Goal: Communication & Community: Answer question/provide support

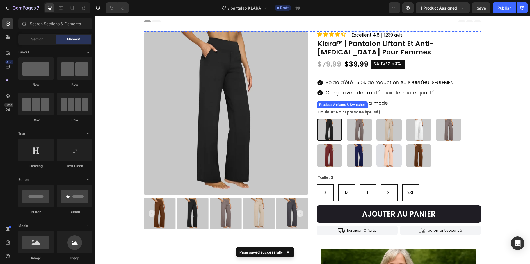
click at [362, 120] on img at bounding box center [359, 129] width 25 height 22
click at [347, 118] on input "Taupe Taupe" at bounding box center [346, 118] width 0 height 0
radio input "true"
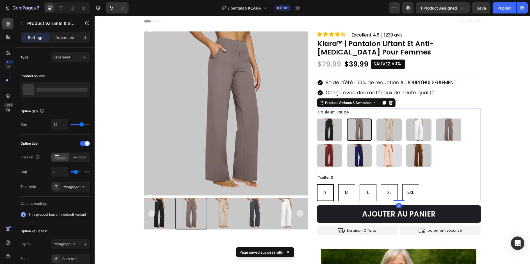
click at [393, 126] on img at bounding box center [389, 129] width 25 height 22
click at [377, 118] on input "Crème Crème" at bounding box center [376, 118] width 0 height 0
radio input "true"
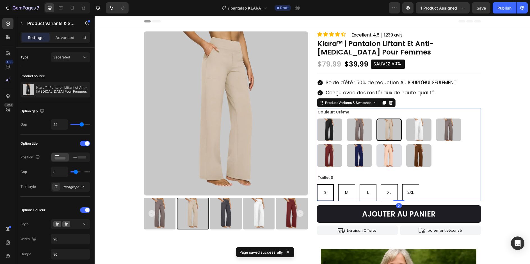
click at [431, 128] on div "Noir (presque épuisé) Noir (presque épuisé) Taupe Taupe Crème Crème Blanc Blanc…" at bounding box center [399, 142] width 164 height 48
click at [425, 127] on img at bounding box center [418, 129] width 25 height 22
click at [406, 118] on input "Blanc Blanc" at bounding box center [406, 118] width 0 height 0
radio input "true"
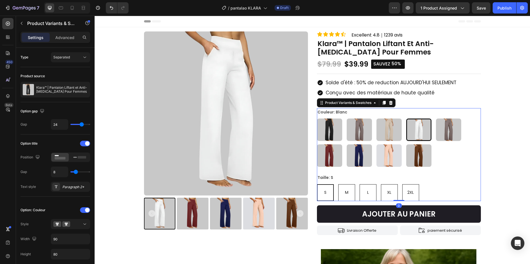
click at [387, 153] on img at bounding box center [389, 155] width 25 height 22
click at [377, 144] on input "Abricot Abricot" at bounding box center [376, 144] width 0 height 0
radio input "true"
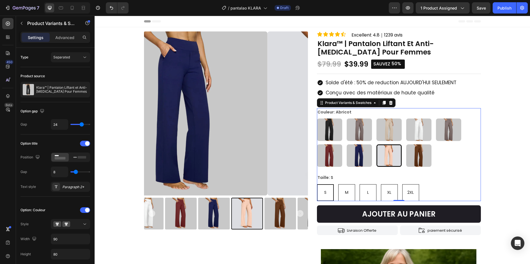
click at [347, 154] on img at bounding box center [359, 155] width 25 height 22
click at [346, 144] on input "Bleu Bleu" at bounding box center [346, 144] width 0 height 0
radio input "true"
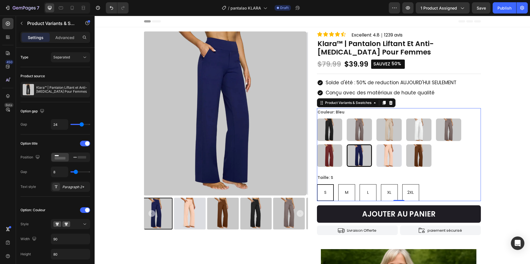
click at [322, 154] on img at bounding box center [329, 155] width 25 height 22
click at [317, 144] on input "Rouge Rouge" at bounding box center [317, 144] width 0 height 0
radio input "true"
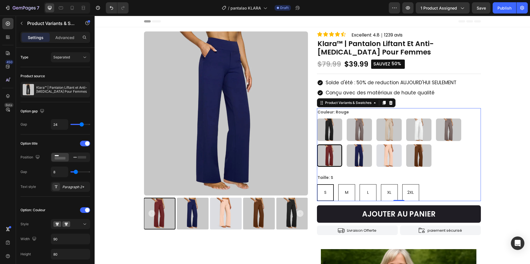
click at [332, 124] on img at bounding box center [329, 129] width 25 height 22
click at [317, 118] on input "Noir (presque épuisé) Noir (presque épuisé)" at bounding box center [317, 118] width 0 height 0
radio input "true"
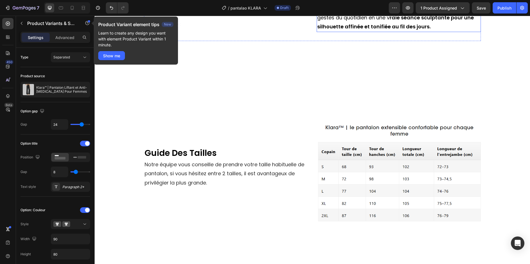
scroll to position [505, 0]
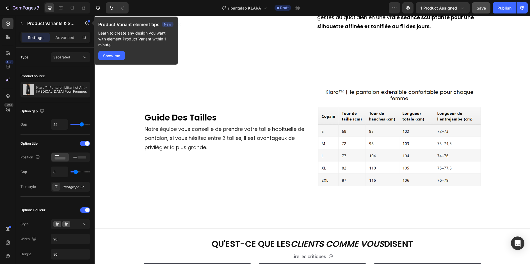
click at [480, 10] on span "Save" at bounding box center [481, 8] width 9 height 5
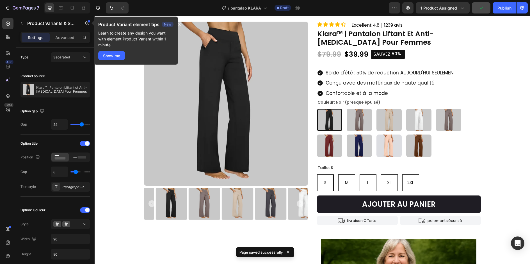
scroll to position [0, 0]
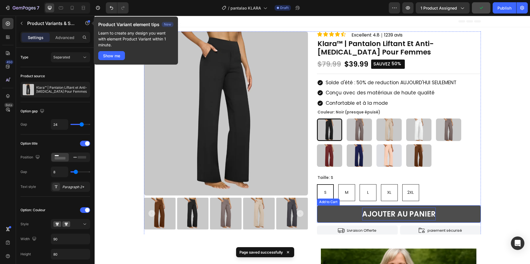
click at [402, 211] on div "AJOUTER AU PANIER" at bounding box center [399, 213] width 74 height 13
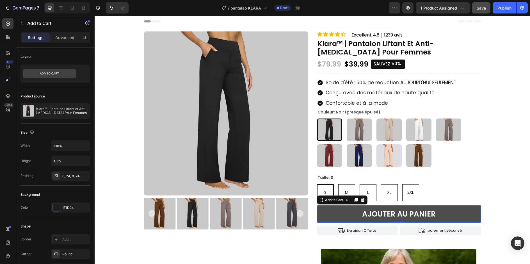
click at [454, 213] on button "AJOUTER AU PANIER" at bounding box center [399, 214] width 164 height 18
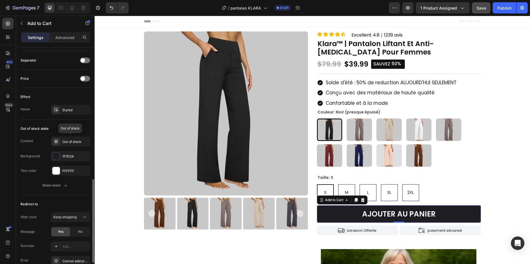
scroll to position [393, 0]
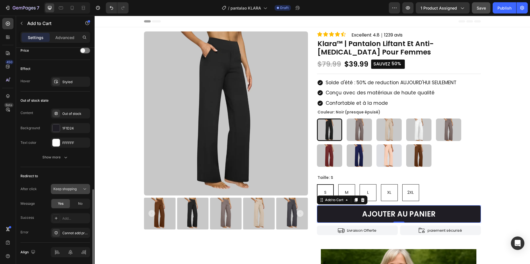
click at [83, 186] on icon at bounding box center [85, 189] width 6 height 6
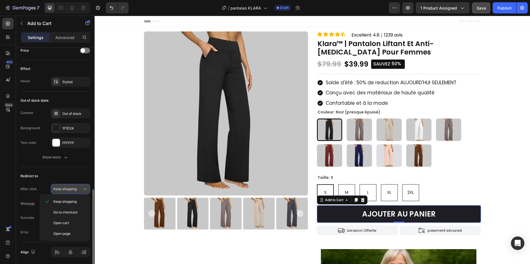
click at [83, 186] on icon at bounding box center [85, 189] width 6 height 6
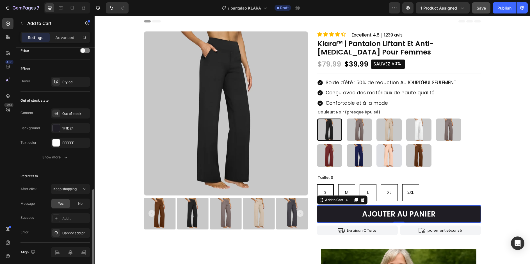
scroll to position [412, 0]
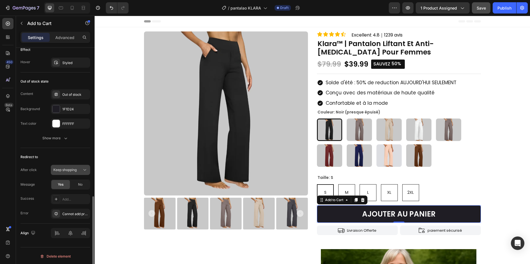
click at [78, 167] on div "Keep shopping" at bounding box center [67, 169] width 29 height 5
click at [79, 180] on div "No" at bounding box center [80, 184] width 19 height 9
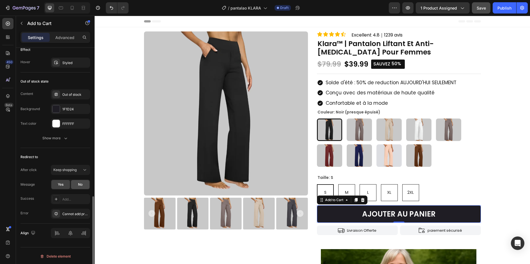
scroll to position [383, 0]
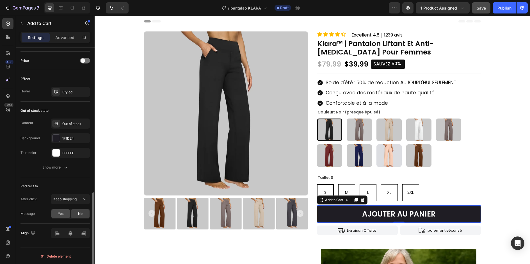
click at [63, 211] on span "Yes" at bounding box center [61, 213] width 6 height 5
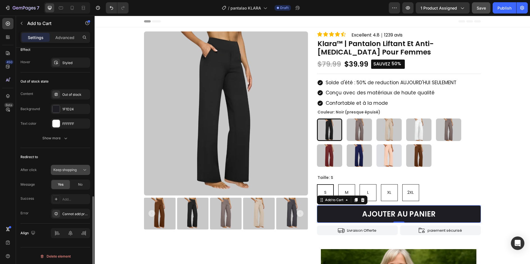
click at [72, 169] on span "Keep shopping" at bounding box center [64, 170] width 23 height 4
click at [482, 11] on button "Save" at bounding box center [481, 7] width 19 height 11
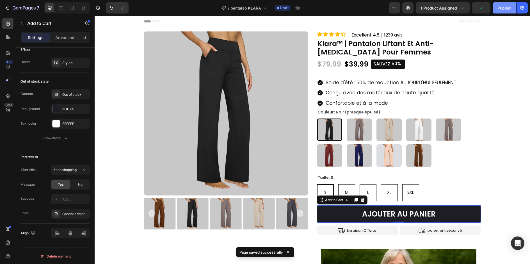
click at [513, 8] on button "Publish" at bounding box center [505, 7] width 24 height 11
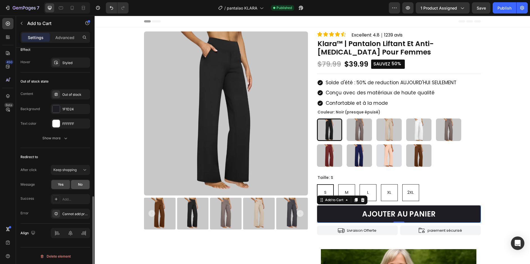
click at [76, 184] on div "No" at bounding box center [80, 184] width 19 height 9
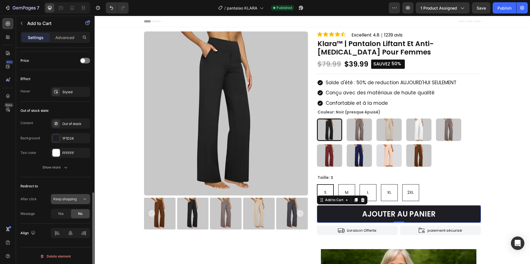
click at [72, 199] on span "Keep shopping" at bounding box center [64, 199] width 23 height 4
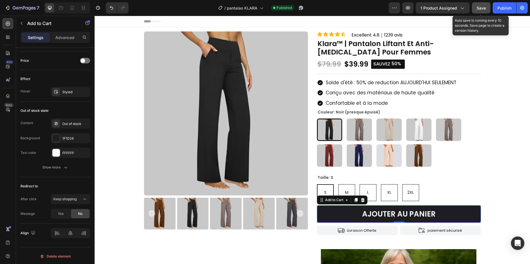
click at [482, 11] on button "Save" at bounding box center [481, 7] width 19 height 11
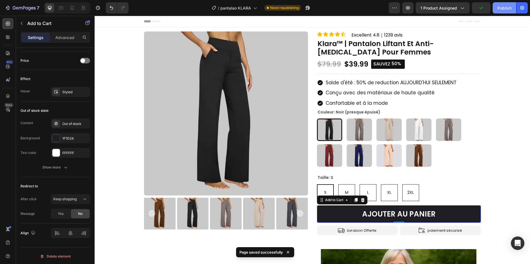
click at [507, 9] on div "Publish" at bounding box center [505, 8] width 14 height 6
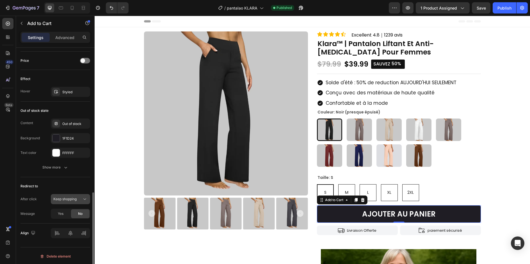
click at [67, 201] on div "Keep shopping" at bounding box center [70, 199] width 34 height 6
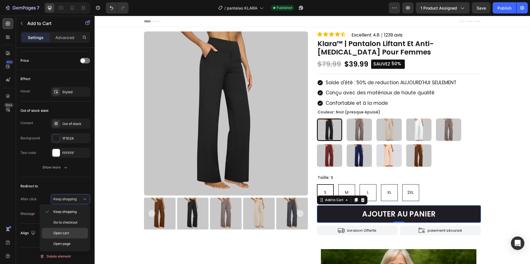
click at [74, 236] on div "Open cart" at bounding box center [65, 233] width 46 height 11
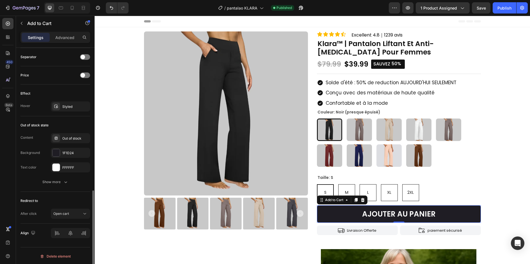
click at [75, 192] on div "Redirect to After click Open cart" at bounding box center [55, 208] width 70 height 32
click at [74, 214] on div "Open cart" at bounding box center [67, 213] width 29 height 5
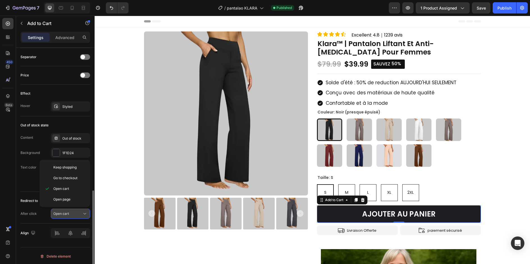
click at [67, 211] on span "Open cart" at bounding box center [61, 213] width 16 height 4
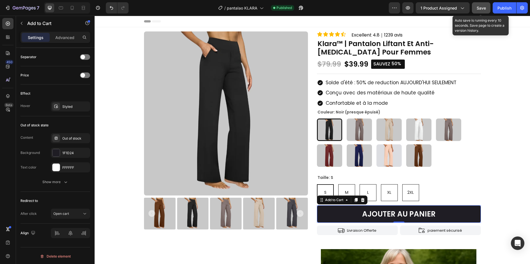
click at [476, 7] on button "Save" at bounding box center [481, 7] width 19 height 11
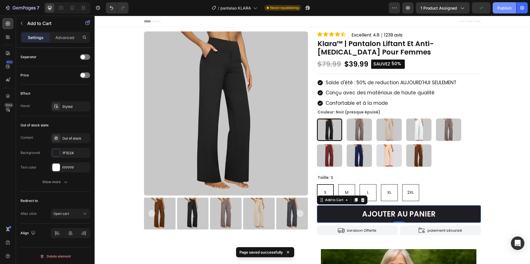
click at [509, 8] on div "Publish" at bounding box center [505, 8] width 14 height 6
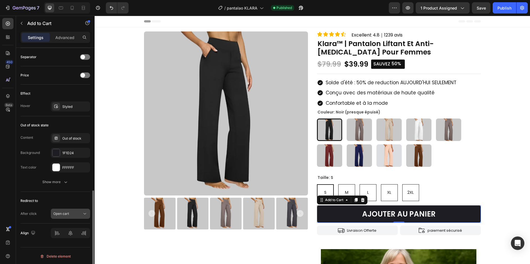
drag, startPoint x: 53, startPoint y: 204, endPoint x: 56, endPoint y: 213, distance: 9.0
click at [53, 206] on div "Redirect to After click Open cart" at bounding box center [55, 208] width 70 height 32
click at [56, 213] on span "Open cart" at bounding box center [61, 213] width 16 height 4
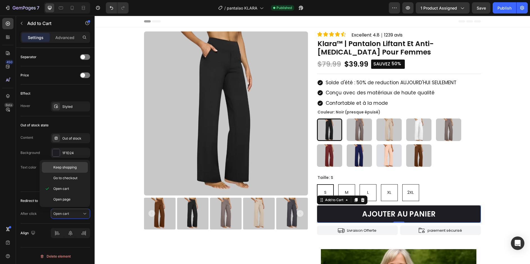
click at [69, 168] on span "Keep shopping" at bounding box center [64, 167] width 23 height 5
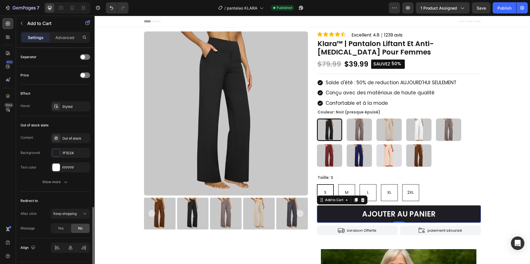
scroll to position [383, 0]
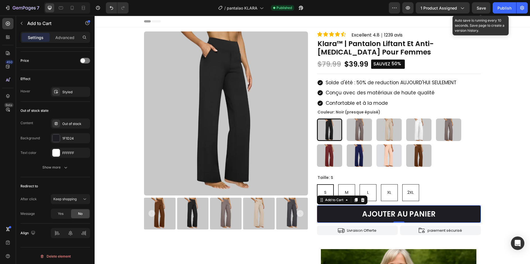
click at [485, 6] on span "Save" at bounding box center [481, 8] width 9 height 5
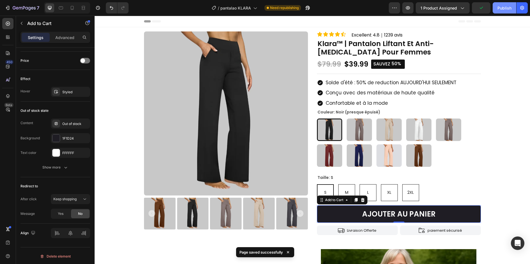
drag, startPoint x: 509, startPoint y: 8, endPoint x: 396, endPoint y: 1, distance: 113.3
click at [509, 8] on div "Publish" at bounding box center [505, 8] width 14 height 6
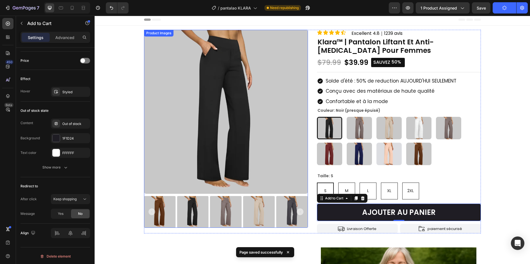
scroll to position [0, 0]
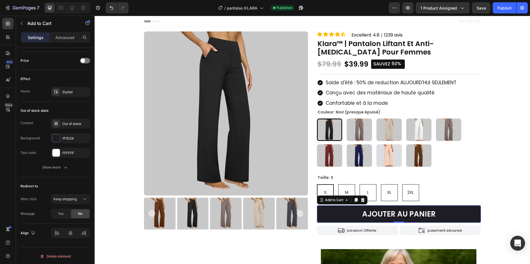
click at [518, 242] on icon "Open Intercom Messenger" at bounding box center [517, 243] width 6 height 7
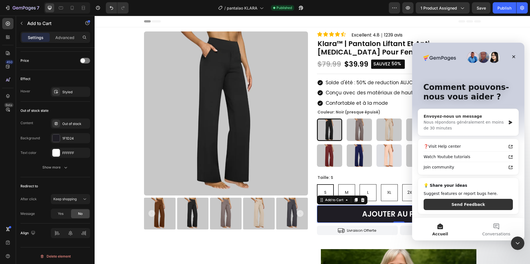
click at [448, 118] on div "Envoyez-nous un message" at bounding box center [465, 116] width 82 height 6
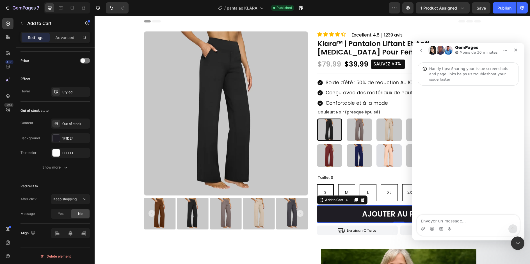
drag, startPoint x: 469, startPoint y: 190, endPoint x: 461, endPoint y: 207, distance: 18.7
click at [467, 194] on div "Intercom Messenger" at bounding box center [468, 151] width 112 height 130
click at [455, 214] on div "Intercom Messenger" at bounding box center [468, 151] width 112 height 130
click at [454, 215] on textarea "Envoyer un message..." at bounding box center [468, 220] width 103 height 10
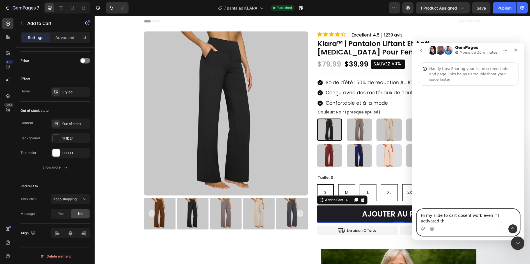
type textarea "Hi my slide to cart dosent work even if I activated this"
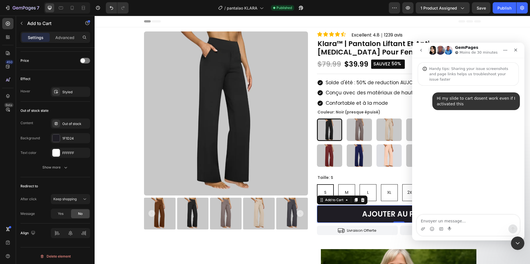
click at [454, 212] on div "Hi my slide to cart dosent work even if I activated this • À l’instant" at bounding box center [468, 151] width 112 height 130
click at [452, 216] on textarea "Envoyer un message..." at bounding box center [468, 220] width 103 height 10
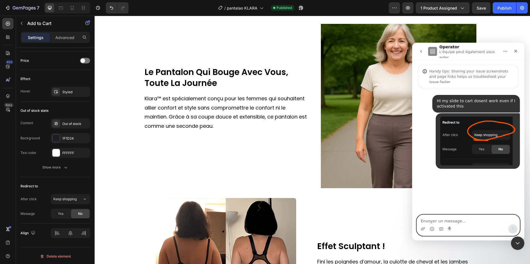
scroll to position [112, 0]
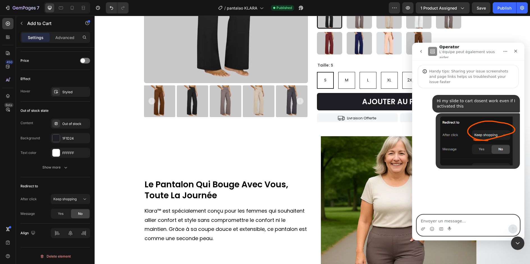
click at [418, 49] on button "go back" at bounding box center [421, 51] width 11 height 11
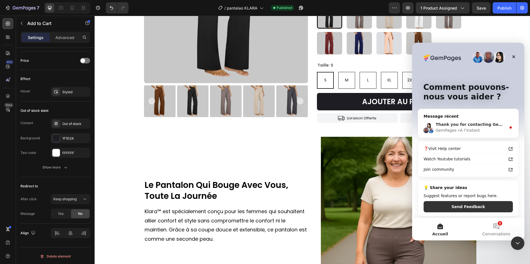
click at [474, 121] on div "Thank you for contacting GemPages Support! 👋 Our support team will assist you s…" at bounding box center [468, 127] width 101 height 21
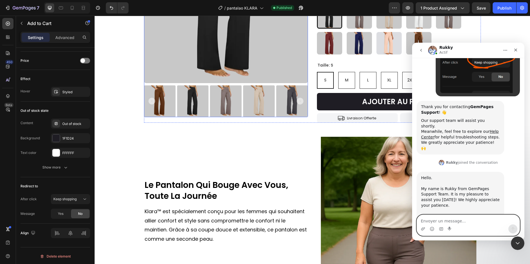
scroll to position [73, 0]
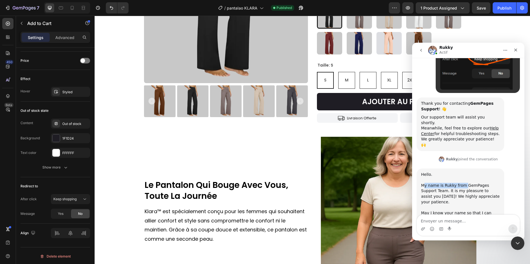
drag, startPoint x: 425, startPoint y: 168, endPoint x: 463, endPoint y: 167, distance: 38.2
click at [463, 172] on div "Hello. ​ My name is [PERSON_NAME] from GemPages Support Team. It is my pleasure…" at bounding box center [460, 196] width 79 height 49
drag, startPoint x: 461, startPoint y: 171, endPoint x: 460, endPoint y: 183, distance: 11.5
click at [461, 180] on div "Hello. ​ My name is [PERSON_NAME] from GemPages Support Team. It is my pleasure…" at bounding box center [460, 196] width 79 height 49
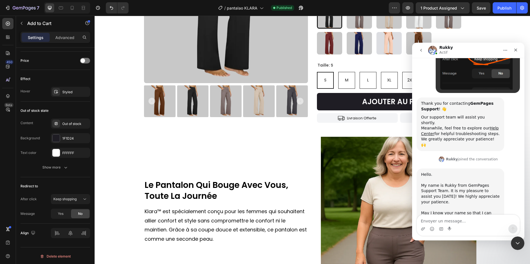
click at [454, 190] on div "Hello. ​ My name is [PERSON_NAME] from GemPages Support Team. It is my pleasure…" at bounding box center [460, 196] width 79 height 49
drag, startPoint x: 455, startPoint y: 217, endPoint x: 455, endPoint y: 220, distance: 3.1
click at [455, 218] on textarea "Envoyer un message..." at bounding box center [468, 220] width 103 height 10
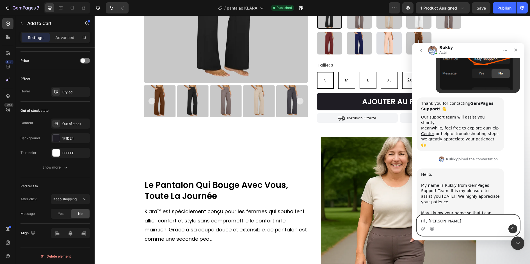
type textarea "Hi , [PERSON_NAME]"
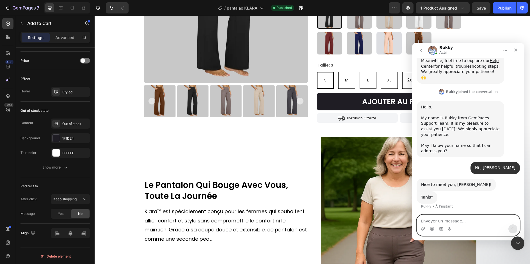
scroll to position [141, 0]
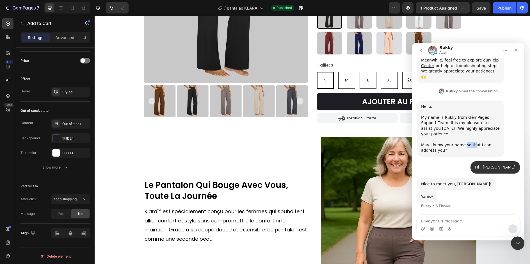
drag, startPoint x: 467, startPoint y: 122, endPoint x: 471, endPoint y: 122, distance: 3.4
click at [471, 122] on div "Hello. ​ My name is [PERSON_NAME] from GemPages Support Team. It is my pleasure…" at bounding box center [460, 128] width 79 height 49
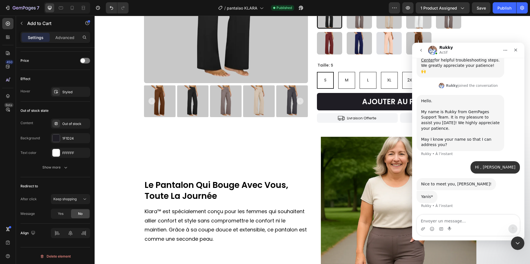
click at [472, 98] on div "Hello. ​ My name is [PERSON_NAME] from GemPages Support Team. It is my pleasure…" at bounding box center [460, 122] width 79 height 49
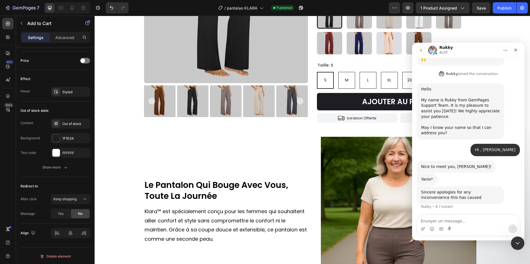
scroll to position [159, 0]
click at [449, 189] on div "Sincere apologies for any inconvenience this has caused" at bounding box center [460, 194] width 79 height 11
click at [437, 189] on div "Sincere apologies for any inconvenience this has caused" at bounding box center [460, 194] width 79 height 11
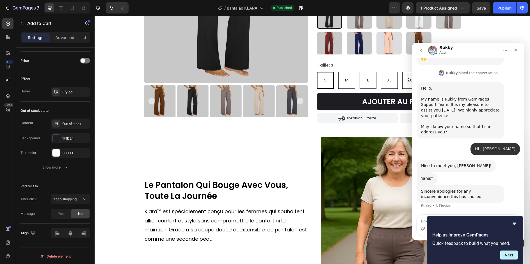
drag, startPoint x: 432, startPoint y: 172, endPoint x: 450, endPoint y: 170, distance: 17.8
click at [450, 189] on div "Sincere apologies for any inconvenience this has caused" at bounding box center [460, 194] width 79 height 11
click at [449, 189] on div "Sincere apologies for any inconvenience this has caused" at bounding box center [460, 194] width 79 height 11
click at [513, 224] on icon "Hide survey" at bounding box center [514, 223] width 7 height 7
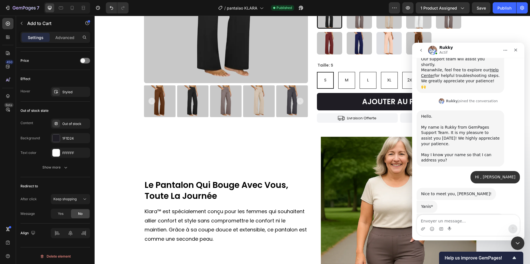
click at [478, 213] on div "Sincere apologies for any inconvenience this has caused Rukky • À l’instant" at bounding box center [468, 222] width 103 height 18
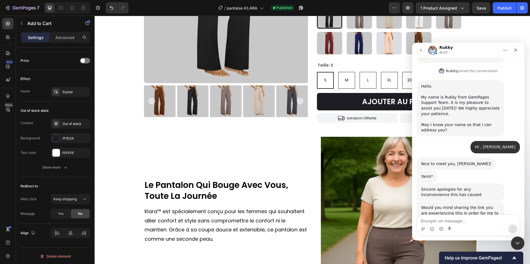
scroll to position [161, 0]
drag, startPoint x: 478, startPoint y: 211, endPoint x: 471, endPoint y: 218, distance: 10.0
click at [471, 218] on textarea "Envoyer un message..." at bounding box center [468, 220] width 103 height 10
drag, startPoint x: 462, startPoint y: 199, endPoint x: 448, endPoint y: 162, distance: 39.2
click at [448, 183] on div "Sincere apologies for any inconvenience this has caused Rukky • À l’instant" at bounding box center [461, 192] width 88 height 18
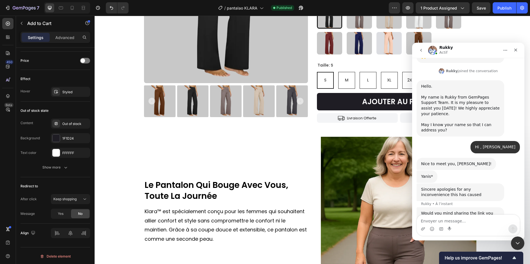
scroll to position [167, 0]
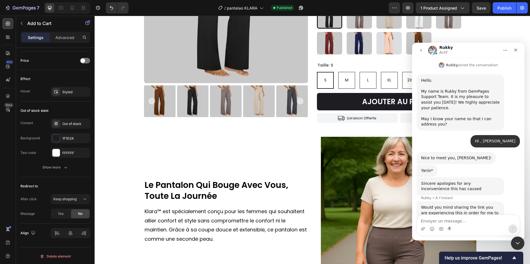
click at [441, 201] on div "Would you mind sharing the link you are experiencing this in order for me to te…" at bounding box center [461, 212] width 88 height 23
click at [446, 205] on div "Would you mind sharing the link you are experiencing this in order for me to te…" at bounding box center [460, 213] width 79 height 17
drag, startPoint x: 445, startPoint y: 220, endPoint x: 447, endPoint y: 189, distance: 31.0
click at [444, 220] on textarea "Envoyer un message..." at bounding box center [468, 220] width 103 height 10
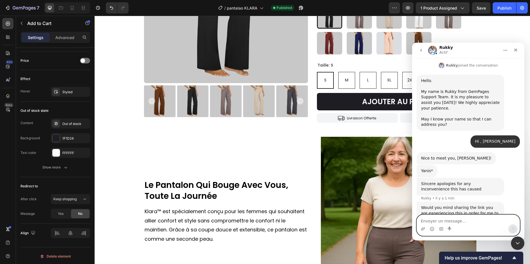
paste textarea "[URL][DOMAIN_NAME][MEDICAL_DATA]"
type textarea "[URL][DOMAIN_NAME][MEDICAL_DATA]"
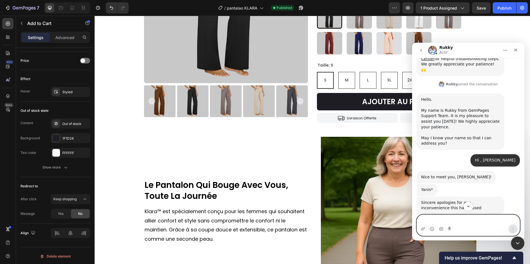
scroll to position [228, 0]
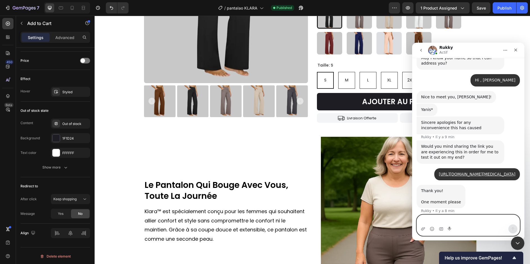
click at [447, 224] on textarea "Envoyer un message..." at bounding box center [468, 220] width 103 height 10
click at [450, 221] on textarea "here my col" at bounding box center [468, 220] width 103 height 10
paste textarea "Collaborators"
paste textarea "6284"
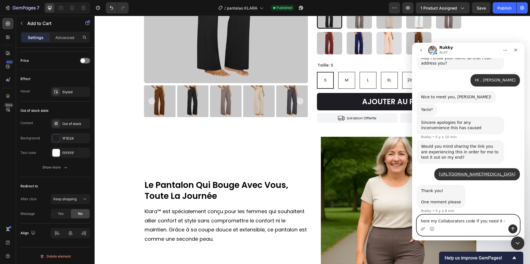
type textarea "here my Collaborators code if you need it - 6284"
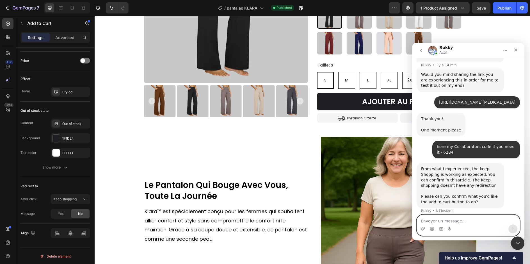
scroll to position [300, 0]
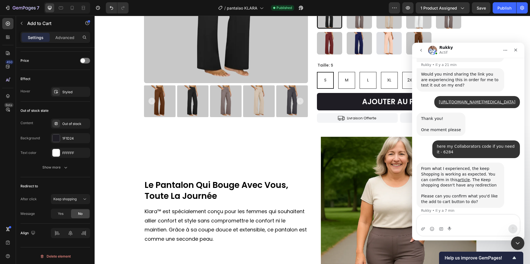
drag, startPoint x: 496, startPoint y: 225, endPoint x: 425, endPoint y: 181, distance: 84.3
click at [425, 181] on div "From what I experienced, the keep Shopping is working as expected. You can conf…" at bounding box center [460, 177] width 79 height 22
drag, startPoint x: 445, startPoint y: 176, endPoint x: 448, endPoint y: 179, distance: 4.8
click at [448, 179] on div "From what I experienced, the keep Shopping is working as expected. You can conf…" at bounding box center [460, 177] width 79 height 22
click at [446, 180] on div "From what I experienced, the keep Shopping is working as expected. You can conf…" at bounding box center [460, 177] width 79 height 22
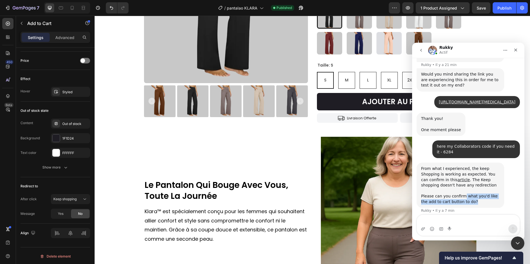
drag, startPoint x: 461, startPoint y: 191, endPoint x: 467, endPoint y: 199, distance: 9.8
click at [486, 198] on div "Please can you confirm what you'd like the add to cart button to do?" at bounding box center [460, 196] width 79 height 17
click at [463, 199] on div "From what I experienced, the keep Shopping is working as expected. You can conf…" at bounding box center [461, 185] width 88 height 45
drag, startPoint x: 461, startPoint y: 167, endPoint x: 466, endPoint y: 169, distance: 5.8
click at [466, 169] on div "From what I experienced, the keep Shopping is working as expected. You can conf…" at bounding box center [460, 177] width 79 height 22
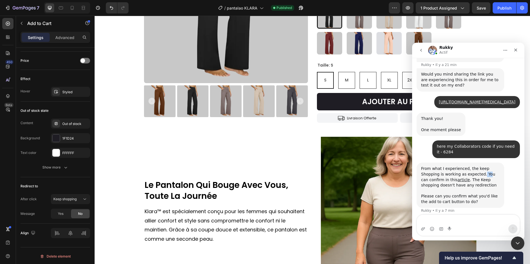
click at [466, 169] on div "From what I experienced, the keep Shopping is working as expected. You can conf…" at bounding box center [460, 177] width 79 height 22
click at [467, 220] on textarea "Envoyer un message..." at bounding box center [468, 220] width 103 height 10
type textarea "i"
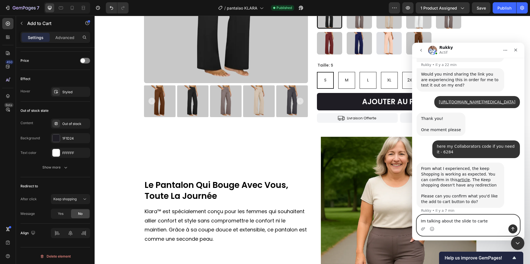
type textarea "Im talking about the slide to cart"
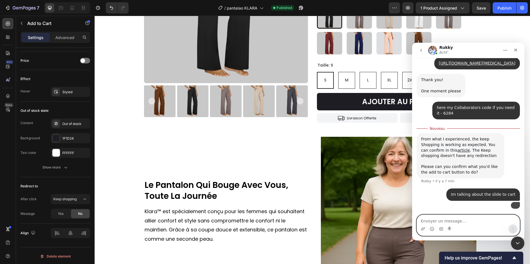
scroll to position [370, 0]
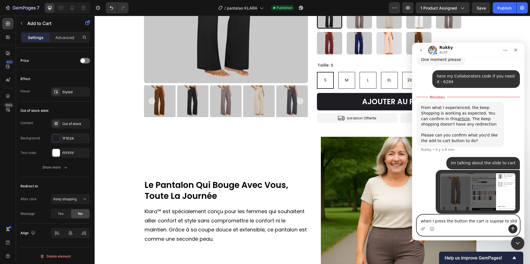
type textarea "when I press the button the cart is supose to slide"
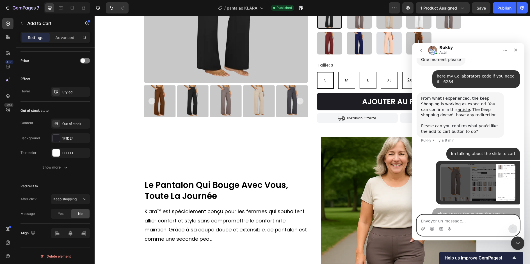
scroll to position [379, 0]
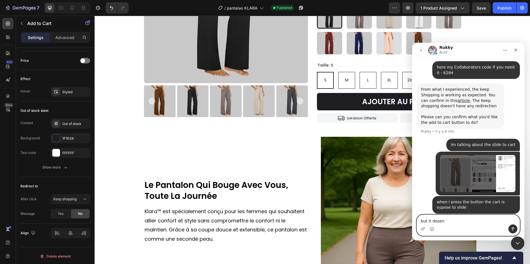
type textarea "but it dosent"
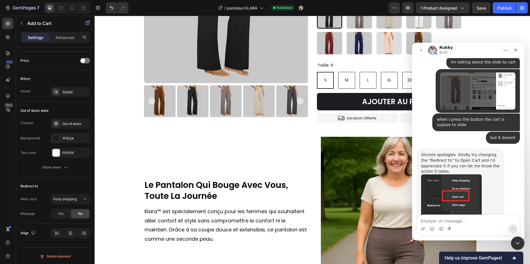
scroll to position [475, 0]
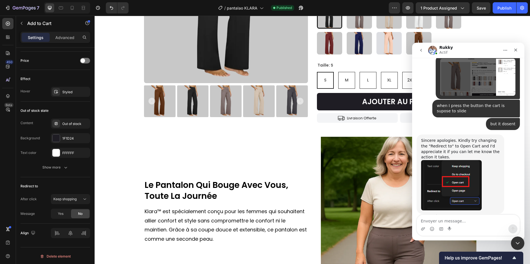
click at [506, 188] on div "Sincere apologies. Kindly try changing the "Redirect to" to Open Cart and I'd a…" at bounding box center [468, 179] width 103 height 91
click at [61, 202] on button "Keep shopping" at bounding box center [70, 199] width 39 height 10
click at [70, 233] on p "Open cart" at bounding box center [69, 233] width 32 height 5
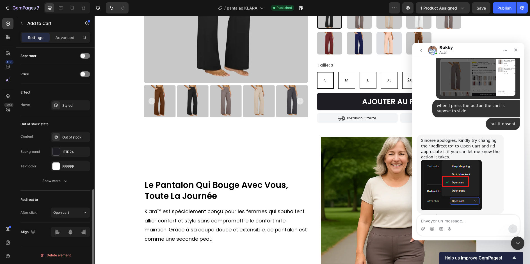
scroll to position [368, 0]
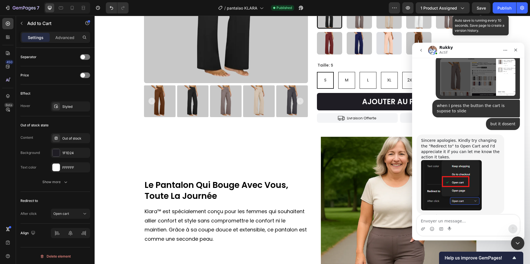
click at [484, 8] on span "Save" at bounding box center [481, 8] width 9 height 5
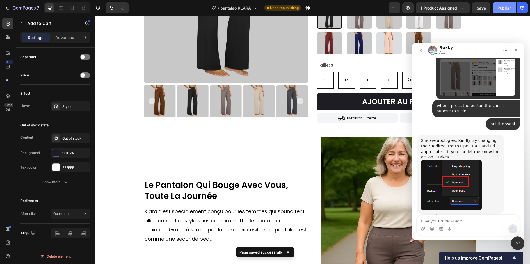
click at [505, 11] on button "Publish" at bounding box center [505, 7] width 24 height 11
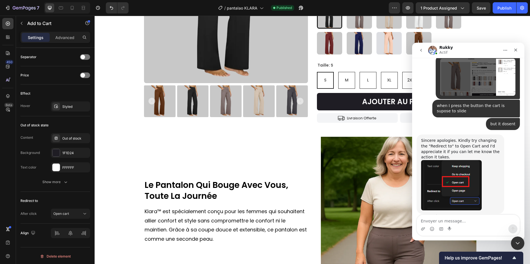
click at [436, 218] on textarea "Envoyer un message..." at bounding box center [468, 220] width 103 height 10
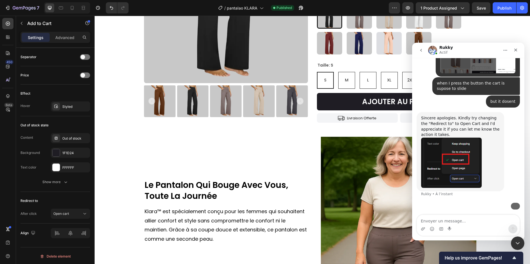
scroll to position [517, 0]
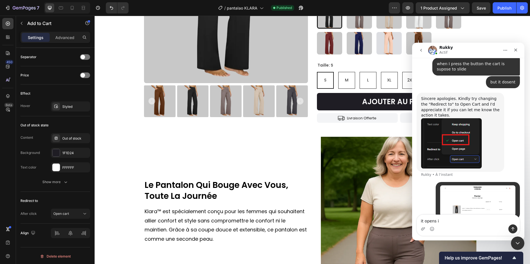
type textarea "it opens it"
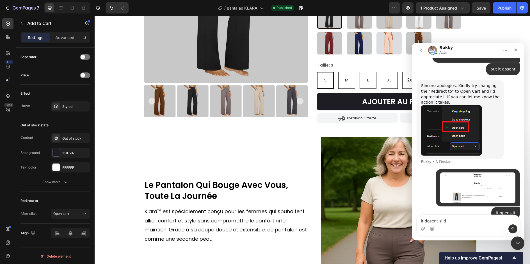
type textarea "it dosent slide"
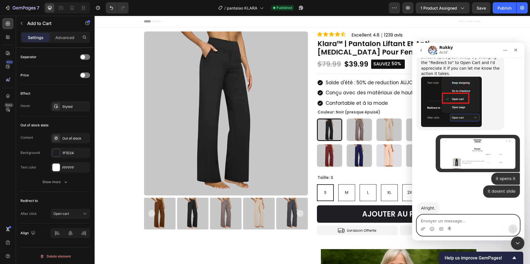
scroll to position [559, 0]
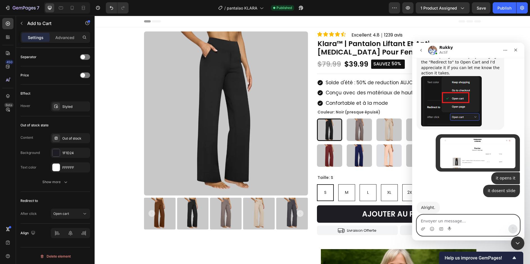
click at [453, 218] on textarea "Envoyer un message..." at bounding box center [468, 220] width 103 height 10
click at [460, 218] on textarea "Envoyer un message..." at bounding box center [468, 220] width 103 height 10
click at [425, 205] on div "Alright." at bounding box center [428, 208] width 14 height 6
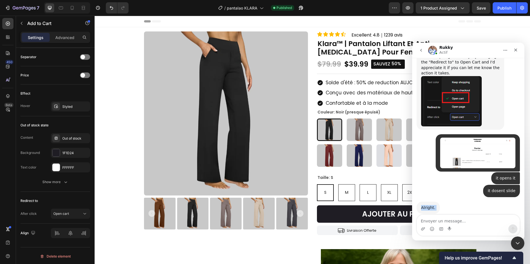
click at [434, 202] on div "Alright. [GEOGRAPHIC_DATA] • Il y a 1 min" at bounding box center [428, 208] width 23 height 12
click at [450, 216] on textarea "Envoyer un message..." at bounding box center [468, 220] width 103 height 10
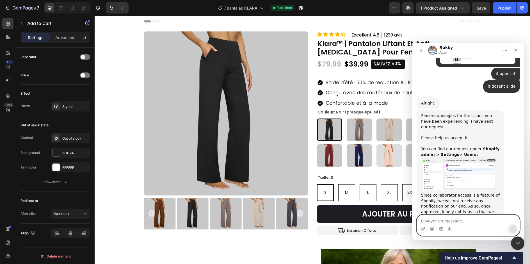
scroll to position [679, 0]
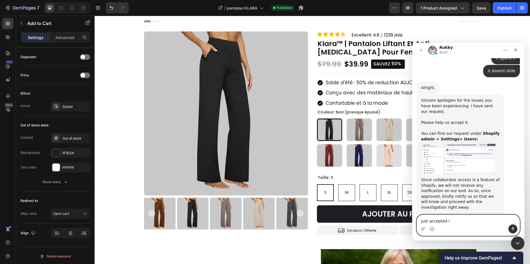
type textarea "just accepted it"
